Goal: Information Seeking & Learning: Learn about a topic

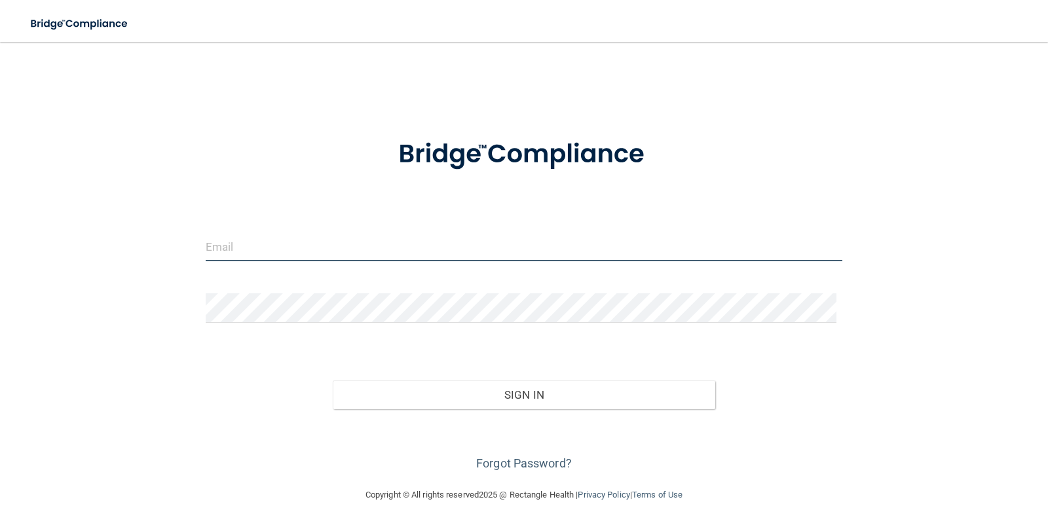
click at [212, 251] on input "email" at bounding box center [524, 246] width 637 height 29
type input "[EMAIL_ADDRESS][DOMAIN_NAME]"
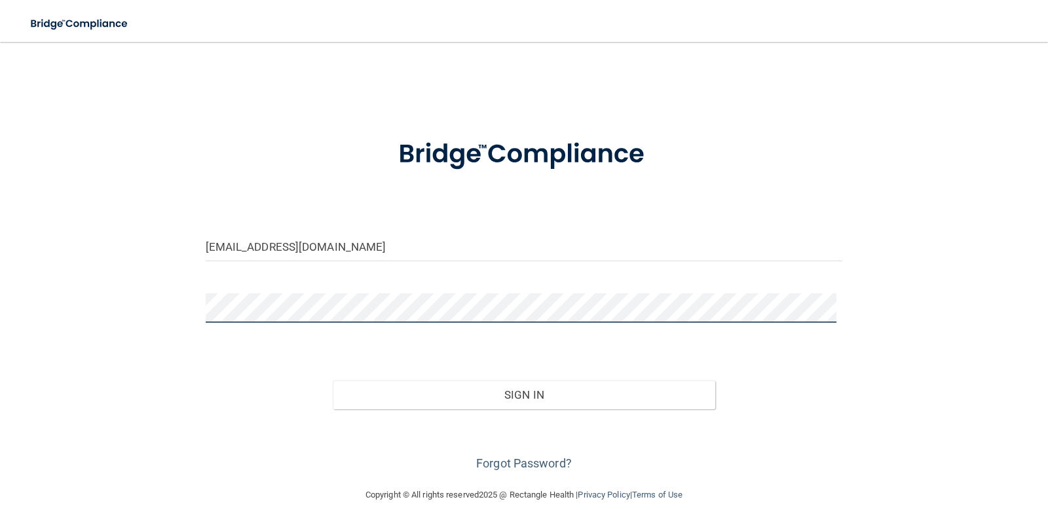
click at [333, 380] on button "Sign In" at bounding box center [524, 394] width 382 height 29
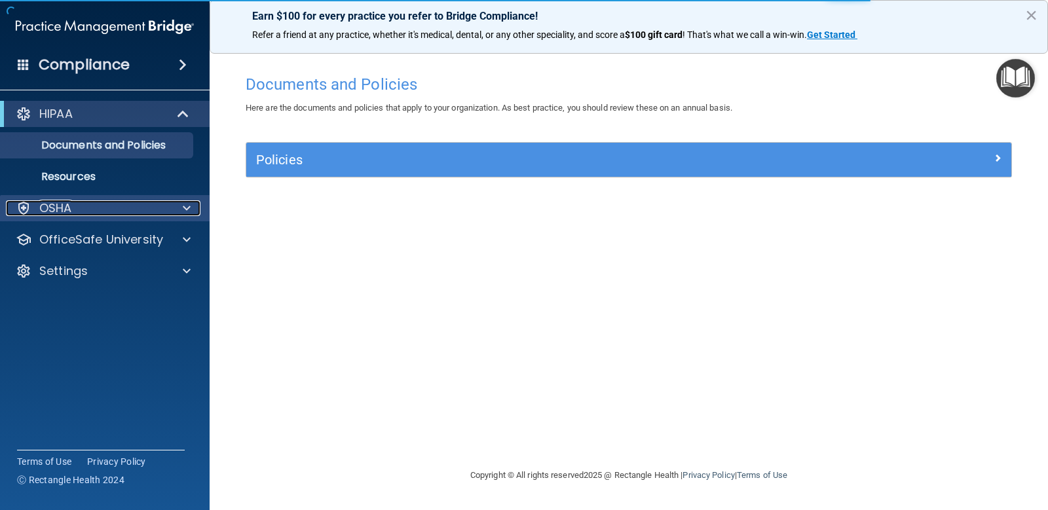
click at [119, 210] on div "OSHA" at bounding box center [87, 208] width 162 height 16
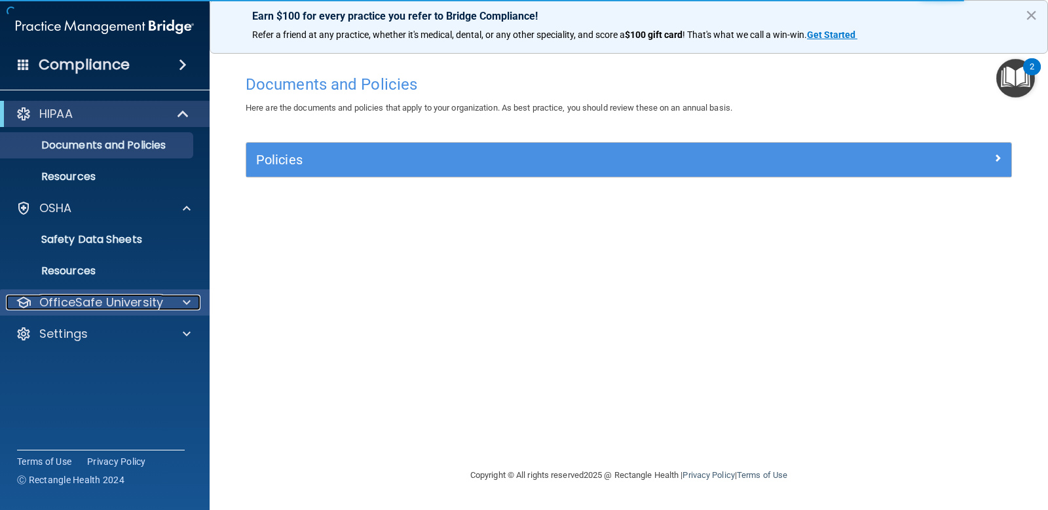
click at [149, 305] on p "OfficeSafe University" at bounding box center [101, 303] width 124 height 16
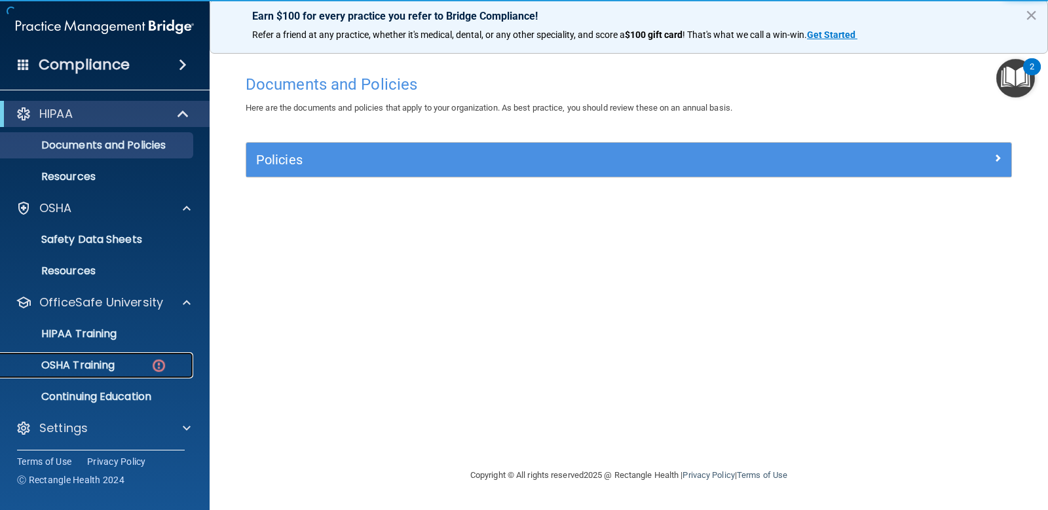
click at [89, 359] on p "OSHA Training" at bounding box center [62, 365] width 106 height 13
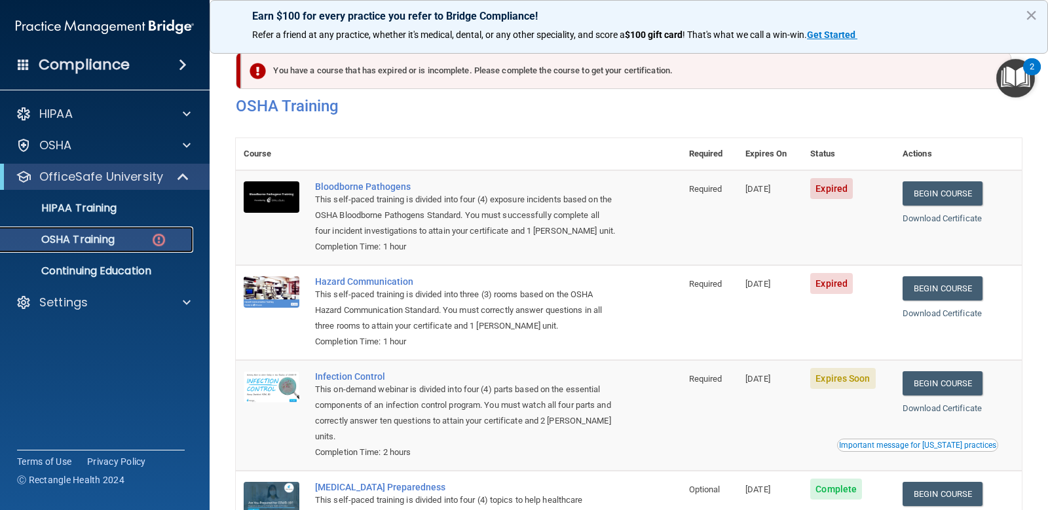
scroll to position [9, 0]
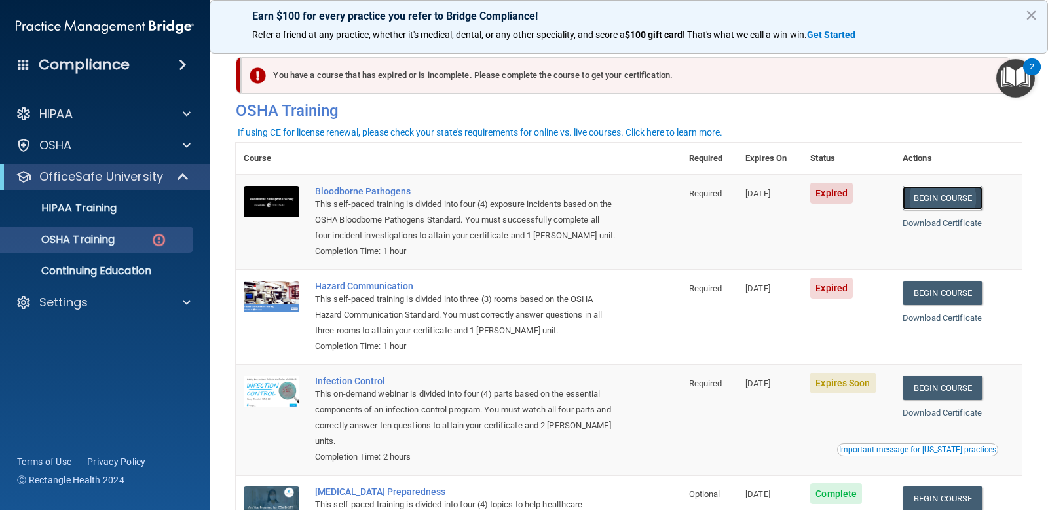
click at [928, 200] on link "Begin Course" at bounding box center [942, 198] width 80 height 24
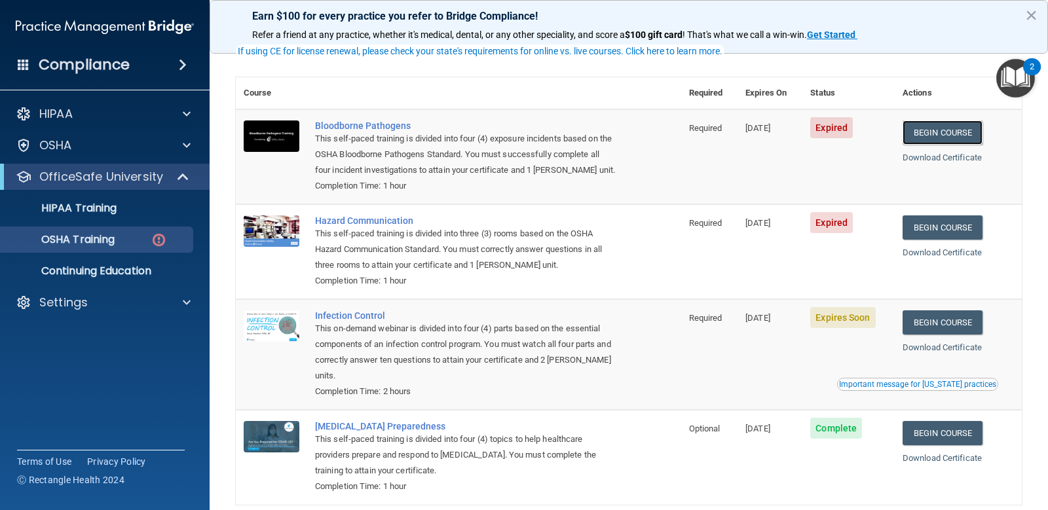
scroll to position [139, 0]
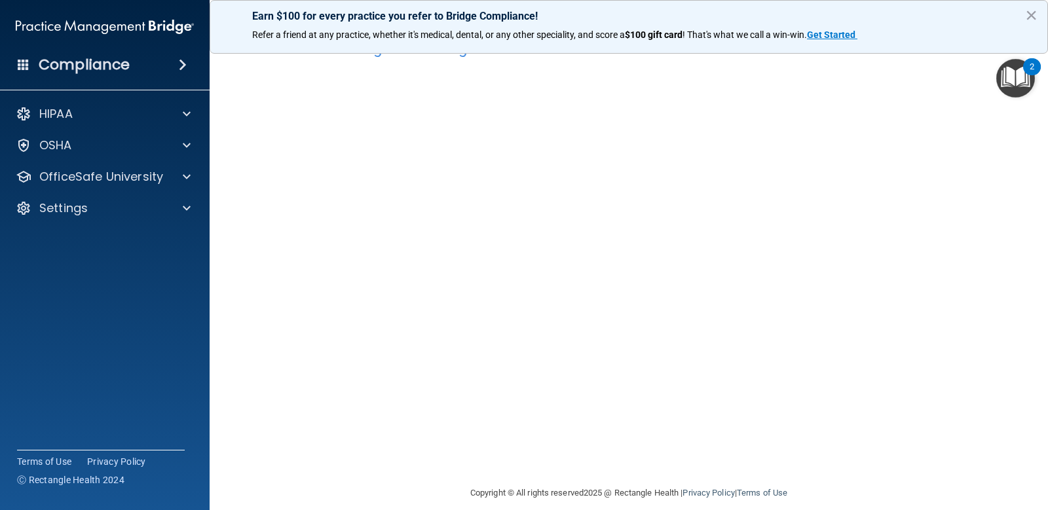
scroll to position [50, 0]
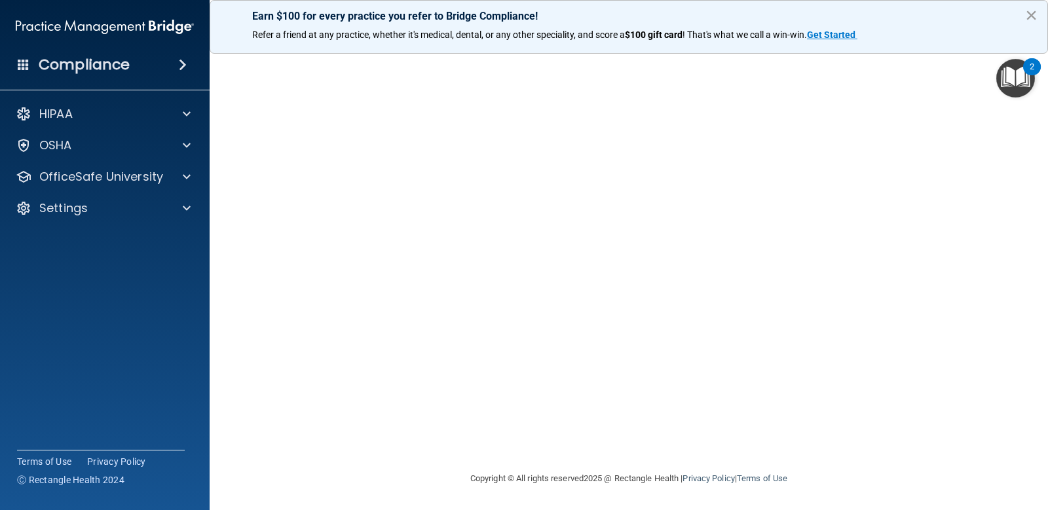
click at [1030, 18] on button "×" at bounding box center [1031, 15] width 12 height 21
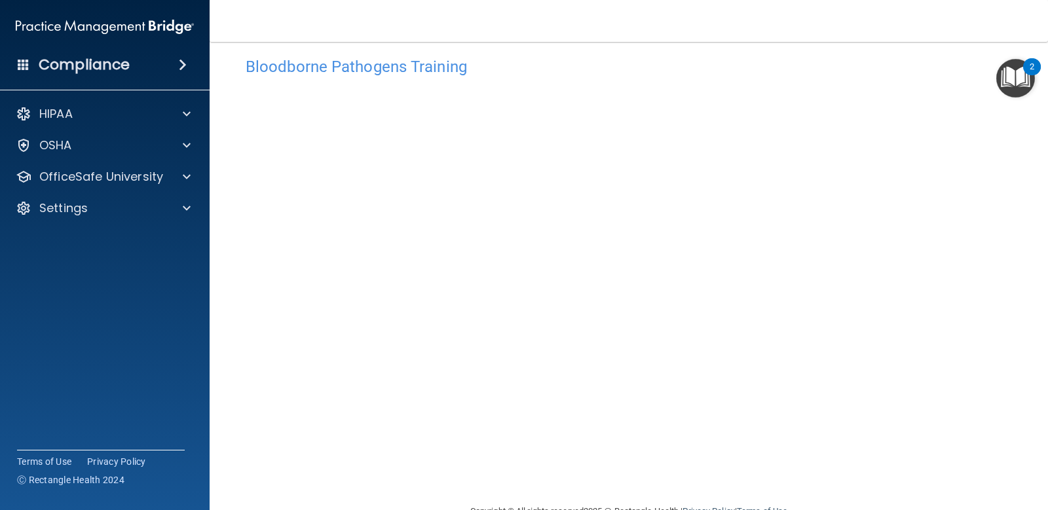
scroll to position [0, 0]
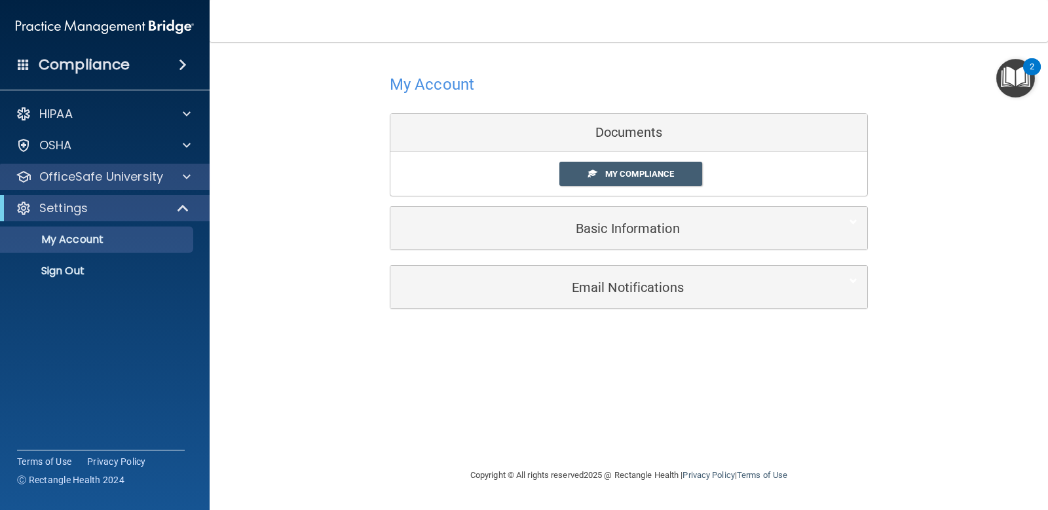
click at [119, 185] on div "OfficeSafe University" at bounding box center [105, 177] width 210 height 26
click at [90, 179] on p "OfficeSafe University" at bounding box center [101, 177] width 124 height 16
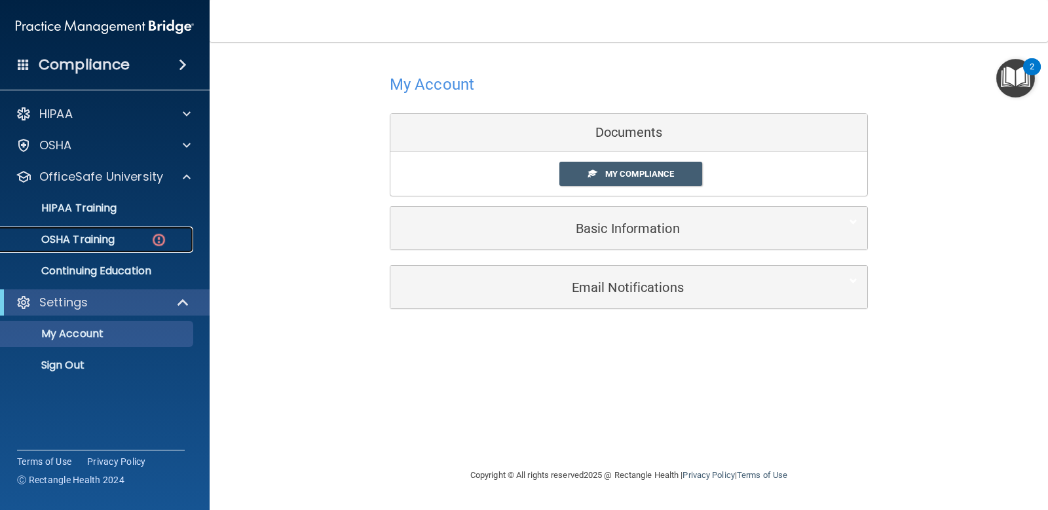
click at [85, 238] on p "OSHA Training" at bounding box center [62, 239] width 106 height 13
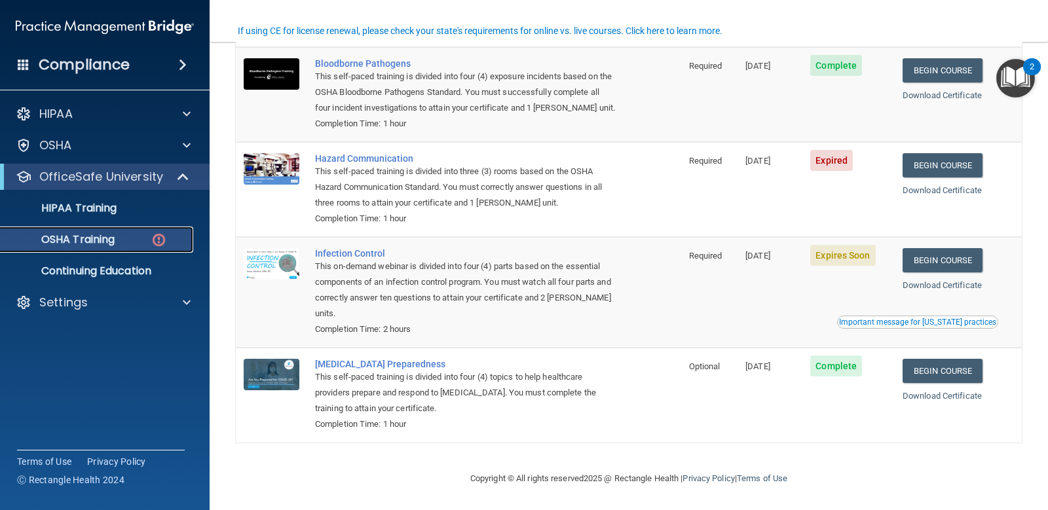
scroll to position [139, 0]
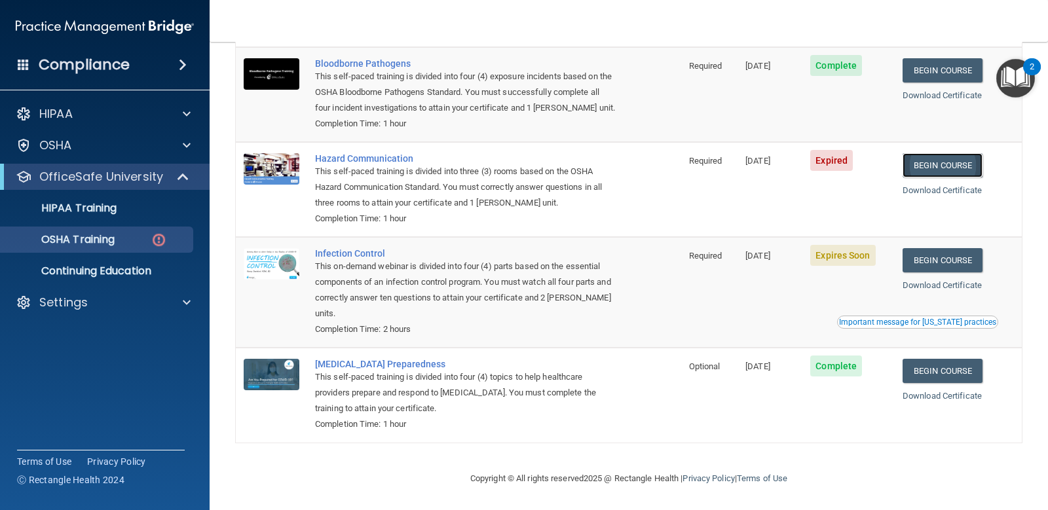
click at [951, 168] on link "Begin Course" at bounding box center [942, 165] width 80 height 24
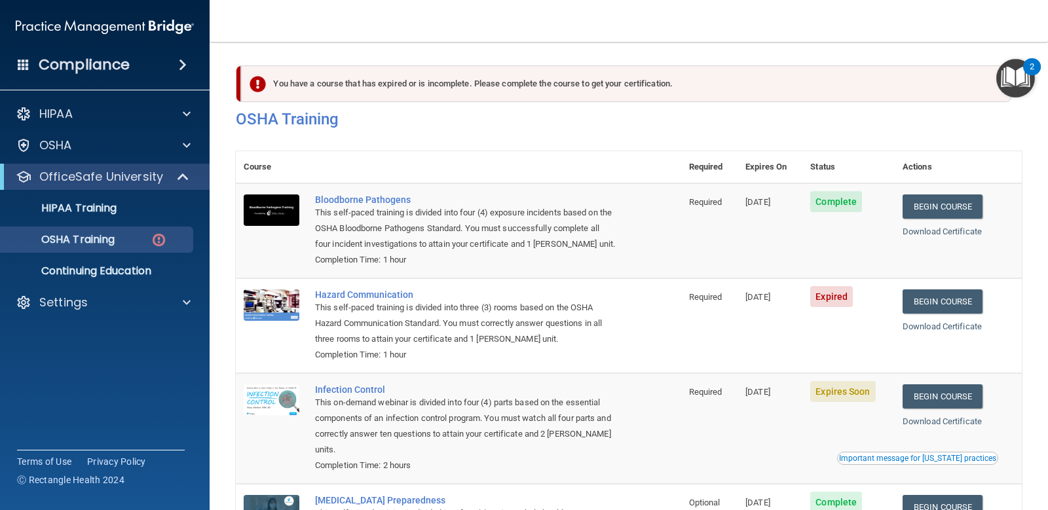
scroll to position [139, 0]
